Goal: Check status: Check status

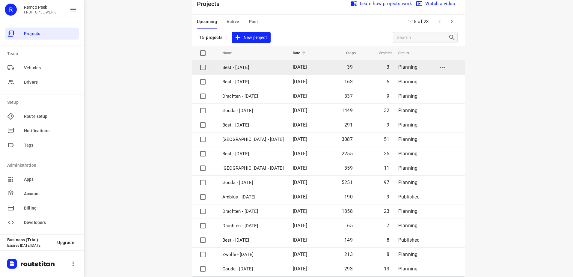
scroll to position [26, 0]
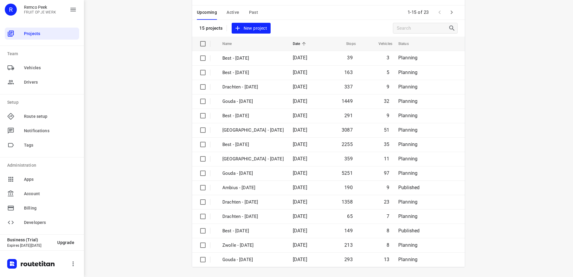
click at [231, 14] on span "Active" at bounding box center [233, 12] width 13 height 7
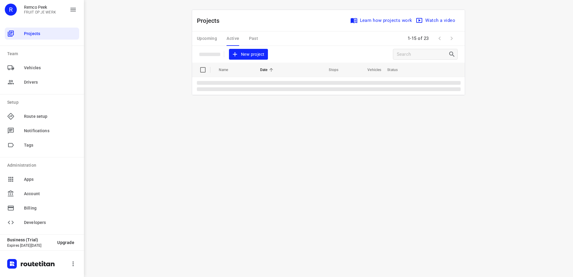
scroll to position [0, 0]
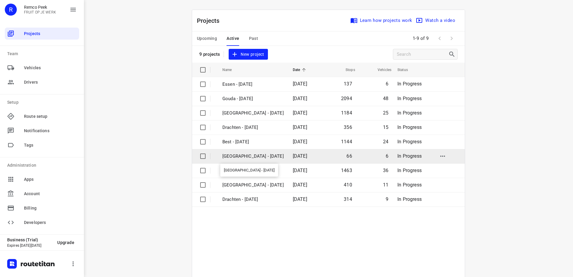
click at [254, 158] on p "[GEOGRAPHIC_DATA] - [DATE]" at bounding box center [253, 156] width 61 height 7
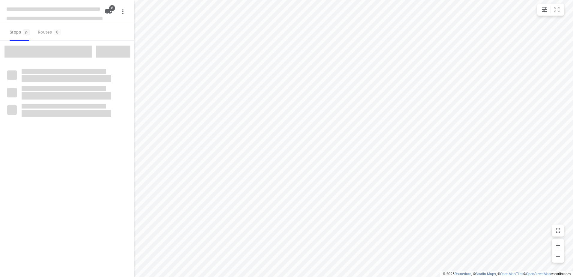
checkbox input "true"
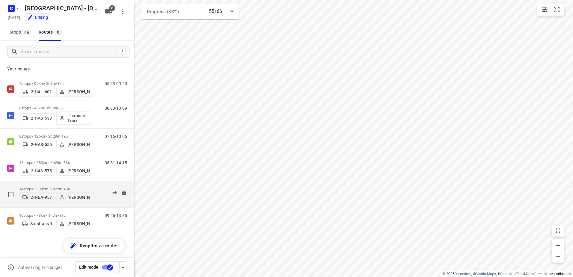
click at [31, 184] on div "14 stops • 588km • 9h22m • 43u 2-HBA-957 Maico Geers" at bounding box center [55, 194] width 73 height 21
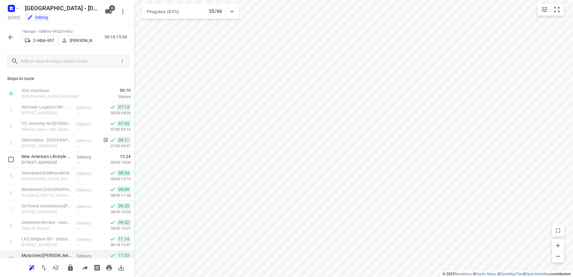
scroll to position [91, 0]
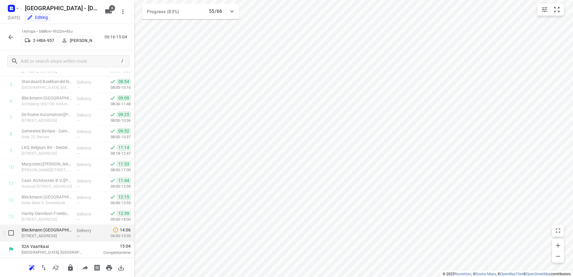
click at [114, 234] on p "06:00-13:33" at bounding box center [116, 236] width 30 height 6
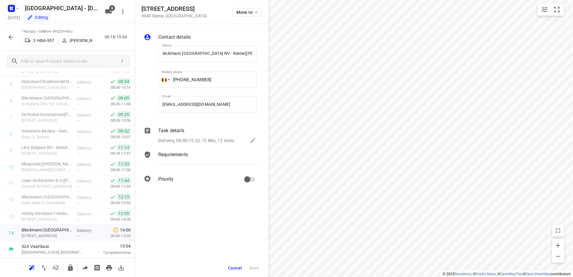
scroll to position [0, 0]
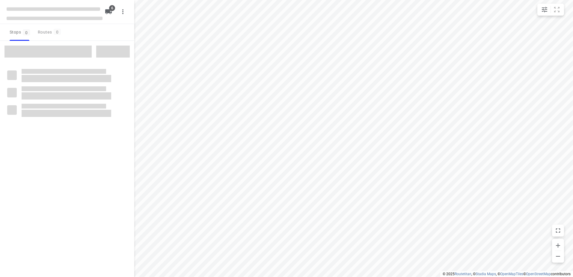
checkbox input "true"
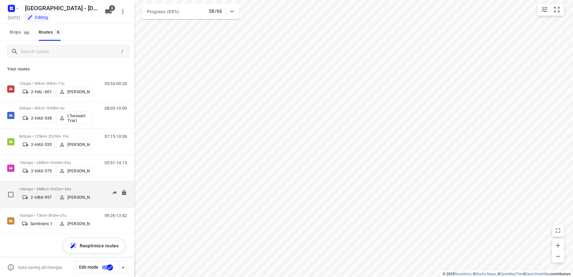
click at [37, 187] on p "14 stops • 588km • 9h22m • 43u" at bounding box center [55, 189] width 73 height 4
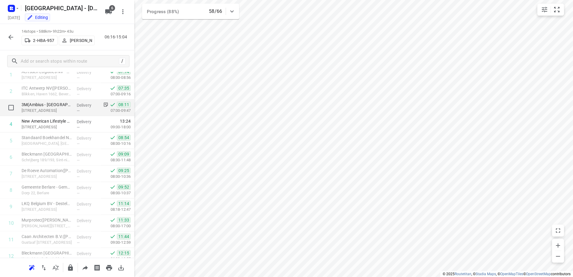
scroll to position [91, 0]
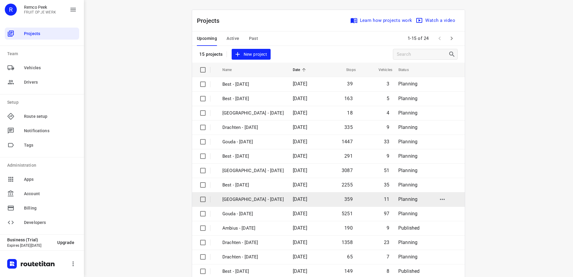
click at [259, 201] on p "Antwerpen - Monday" at bounding box center [253, 199] width 61 height 7
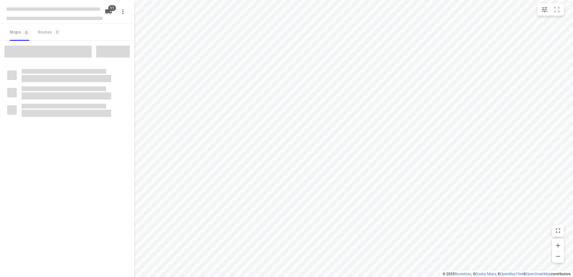
checkbox input "true"
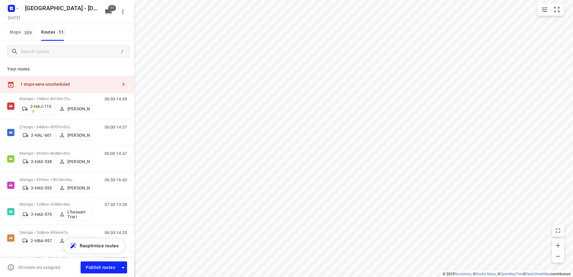
click at [123, 84] on icon "button" at bounding box center [124, 84] width 2 height 4
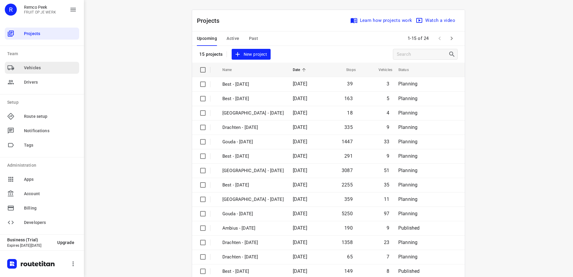
click at [34, 73] on div "Vehicles" at bounding box center [42, 68] width 74 height 12
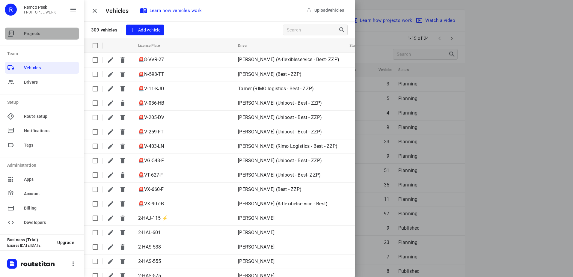
click at [32, 34] on span "Projects" at bounding box center [50, 34] width 53 height 6
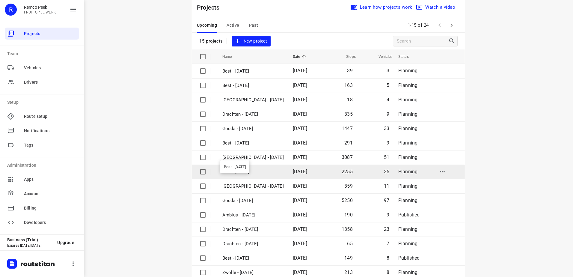
scroll to position [26, 0]
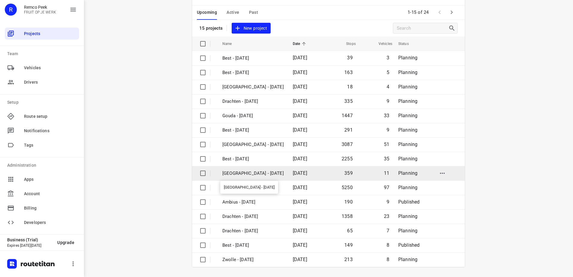
click at [253, 173] on p "Antwerpen - Monday" at bounding box center [253, 173] width 61 height 7
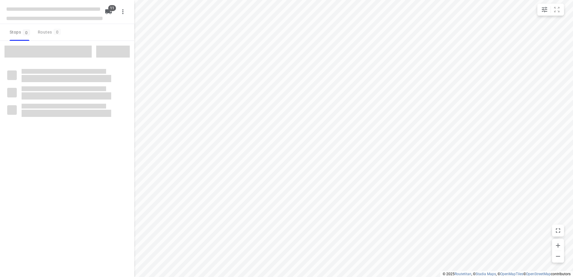
checkbox input "true"
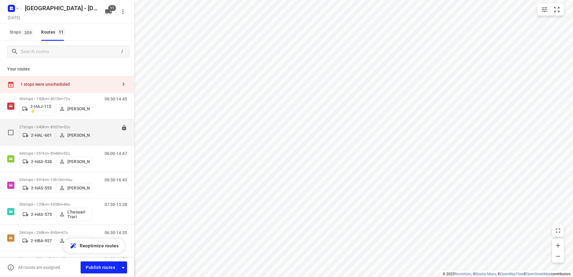
scroll to position [30, 0]
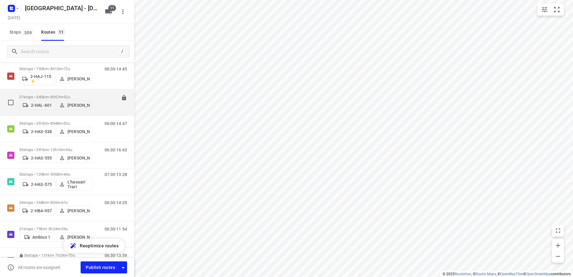
click at [50, 95] on p "27 stops • 340km • 8h57m • 52u" at bounding box center [55, 97] width 73 height 4
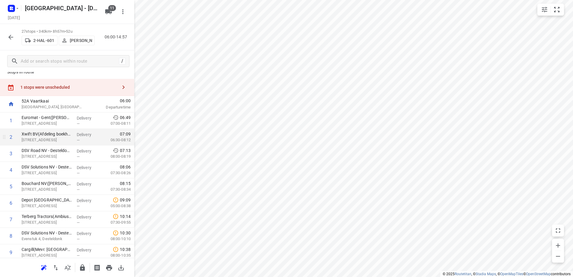
scroll to position [0, 0]
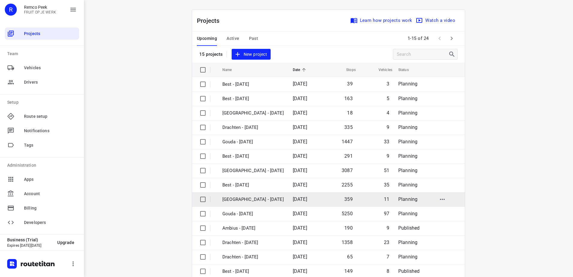
click at [245, 198] on p "Antwerpen - Monday" at bounding box center [253, 199] width 61 height 7
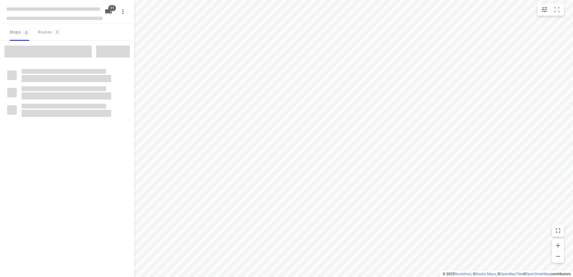
checkbox input "true"
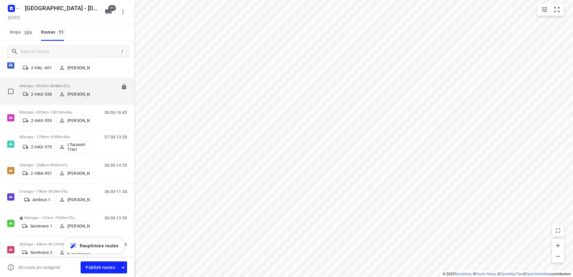
scroll to position [59, 0]
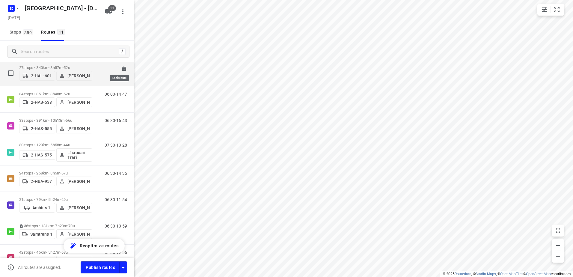
click at [122, 66] on icon at bounding box center [124, 68] width 4 height 5
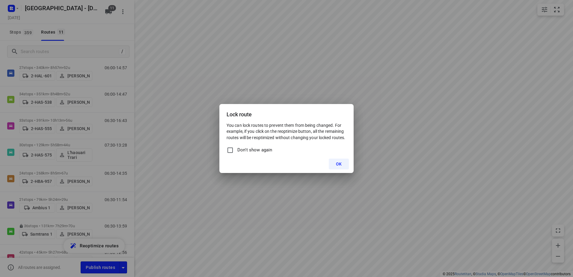
click at [259, 150] on span "Don't show again" at bounding box center [255, 150] width 35 height 7
click at [234, 150] on input "Don't show again" at bounding box center [230, 150] width 7 height 7
checkbox input "true"
drag, startPoint x: 342, startPoint y: 164, endPoint x: 332, endPoint y: 160, distance: 10.7
click at [342, 163] on button "OK" at bounding box center [339, 164] width 20 height 11
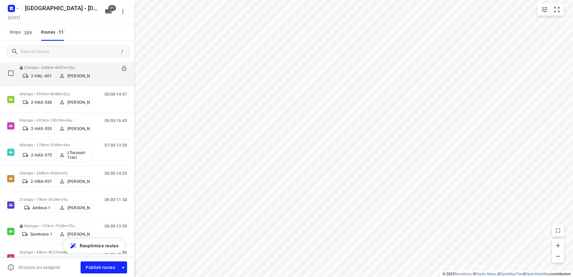
click at [37, 65] on p "27 stops • 340km • 8h57m • 52u" at bounding box center [55, 67] width 73 height 4
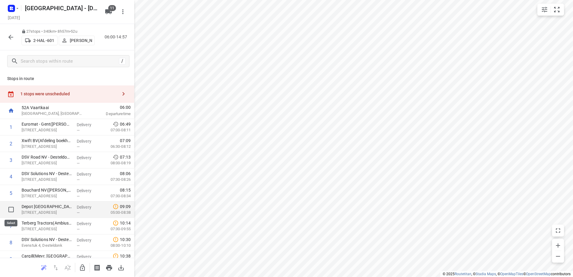
click at [15, 208] on input "checkbox" at bounding box center [11, 210] width 12 height 12
checkbox input "true"
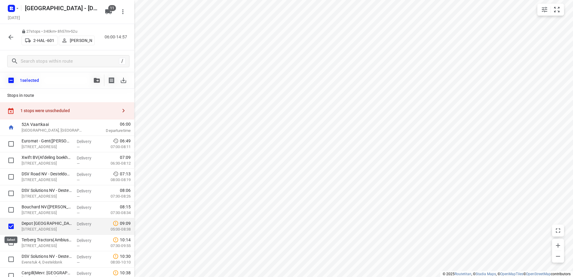
click at [13, 226] on input "checkbox" at bounding box center [11, 226] width 12 height 12
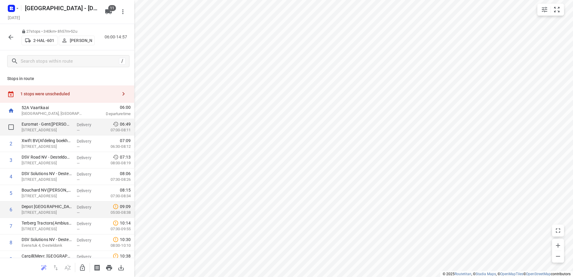
drag, startPoint x: 12, startPoint y: 205, endPoint x: 19, endPoint y: 123, distance: 82.2
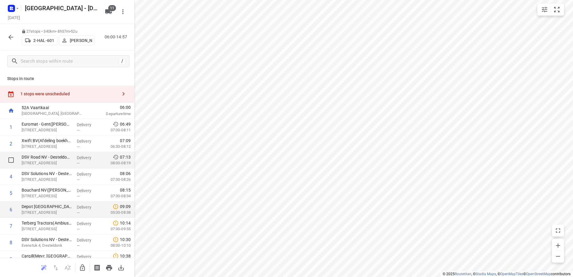
drag, startPoint x: 15, startPoint y: 206, endPoint x: 19, endPoint y: 166, distance: 40.6
click at [11, 208] on input "checkbox" at bounding box center [11, 210] width 12 height 12
checkbox input "true"
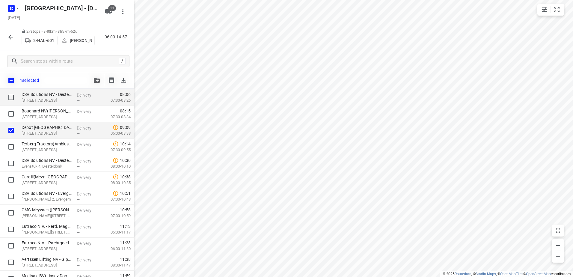
scroll to position [51, 0]
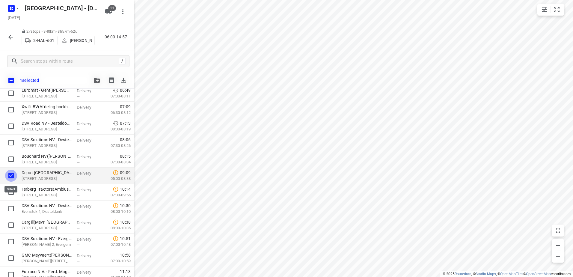
click at [13, 176] on input "checkbox" at bounding box center [11, 176] width 12 height 12
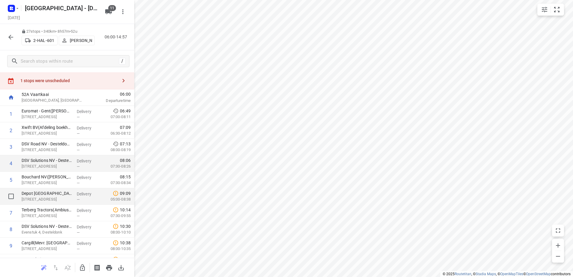
scroll to position [0, 0]
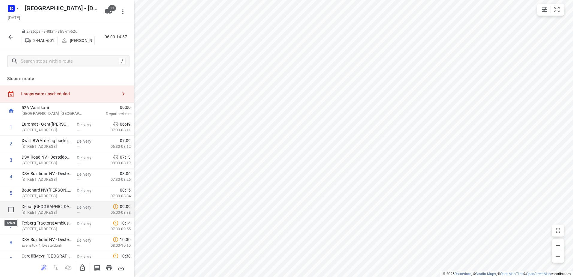
click at [12, 208] on input "checkbox" at bounding box center [11, 210] width 12 height 12
checkbox input "true"
